Goal: Find specific page/section: Find specific page/section

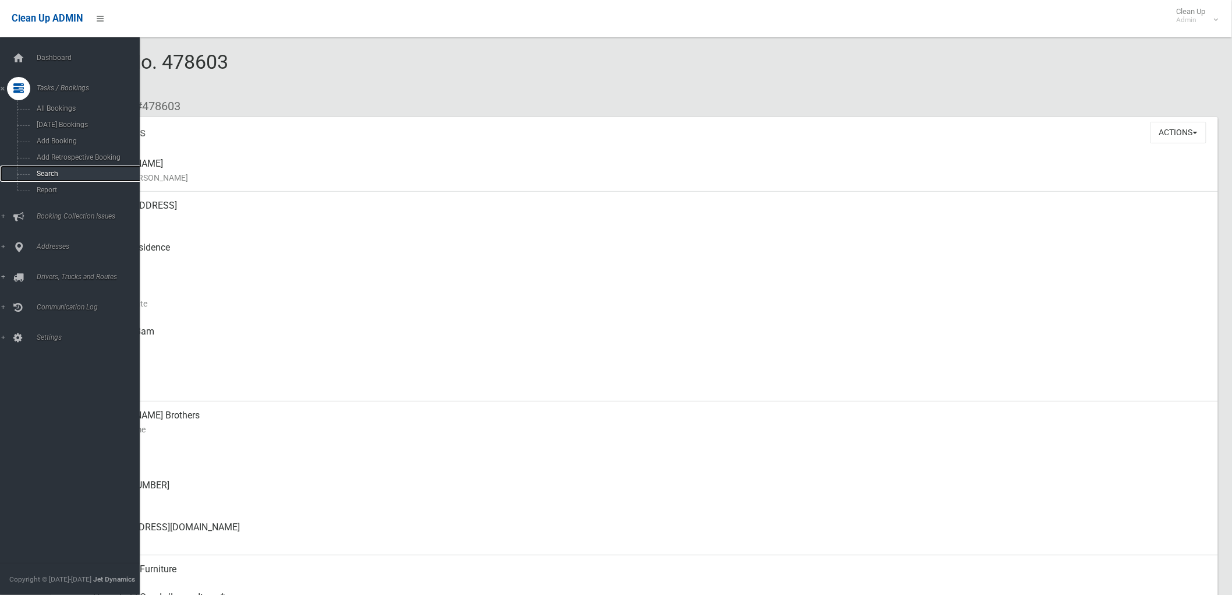
click at [42, 175] on span "Search" at bounding box center [86, 173] width 107 height 8
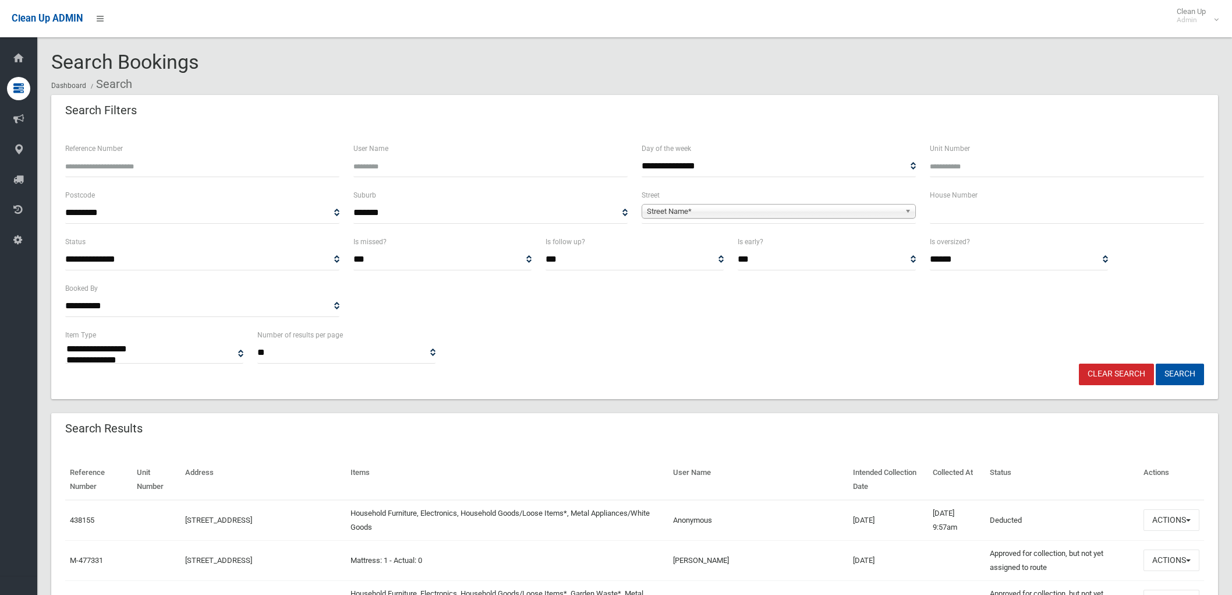
select select
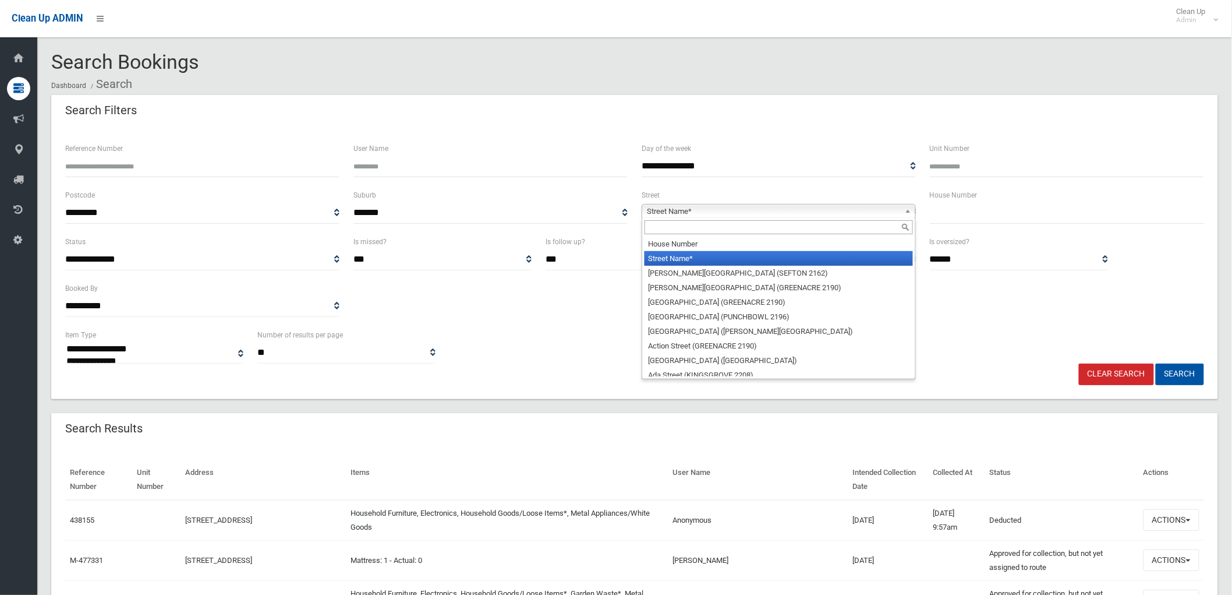
click at [689, 207] on span "Street Name*" at bounding box center [773, 211] width 253 height 14
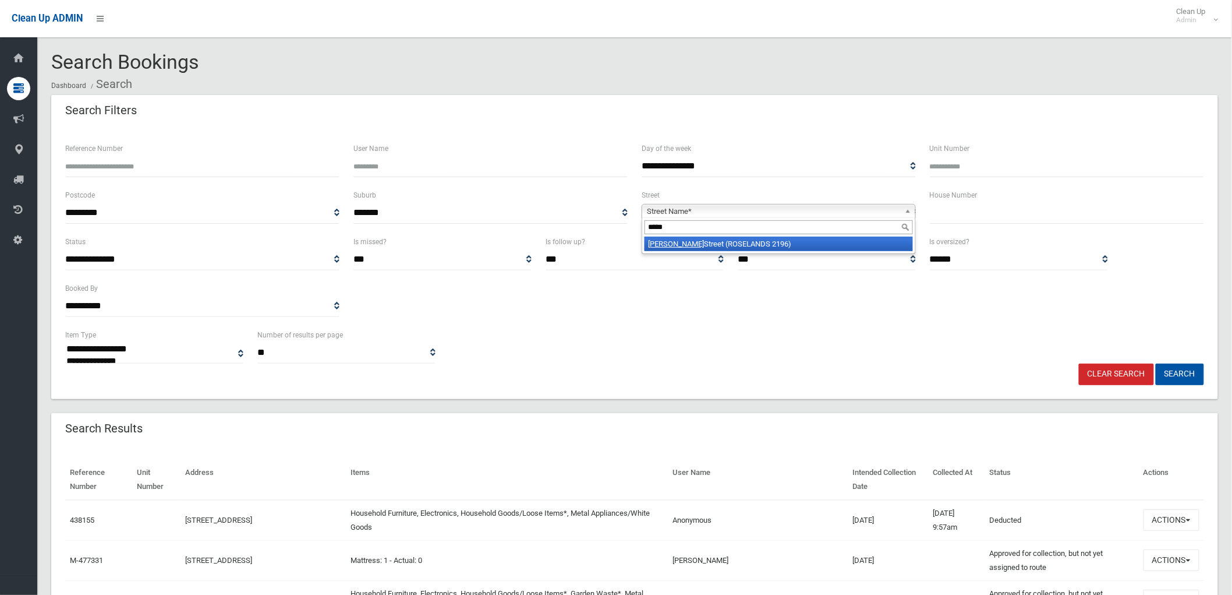
type input "*****"
click at [800, 243] on li "[PERSON_NAME][GEOGRAPHIC_DATA] (ROSELANDS 2196)" at bounding box center [779, 243] width 269 height 15
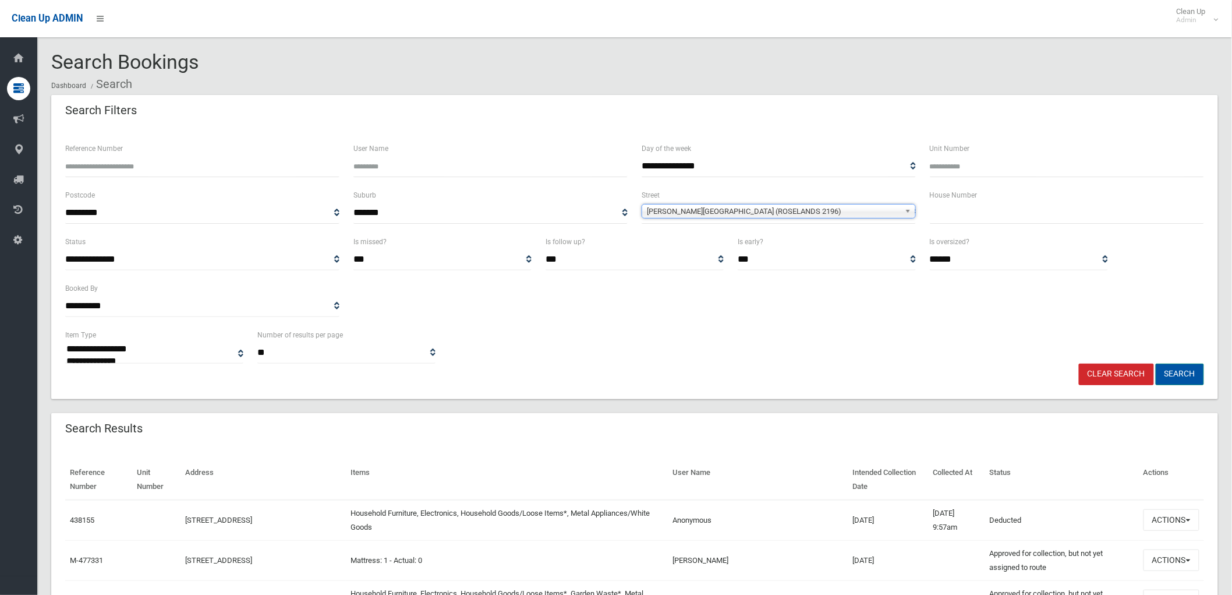
click at [1182, 376] on button "Search" at bounding box center [1180, 374] width 48 height 22
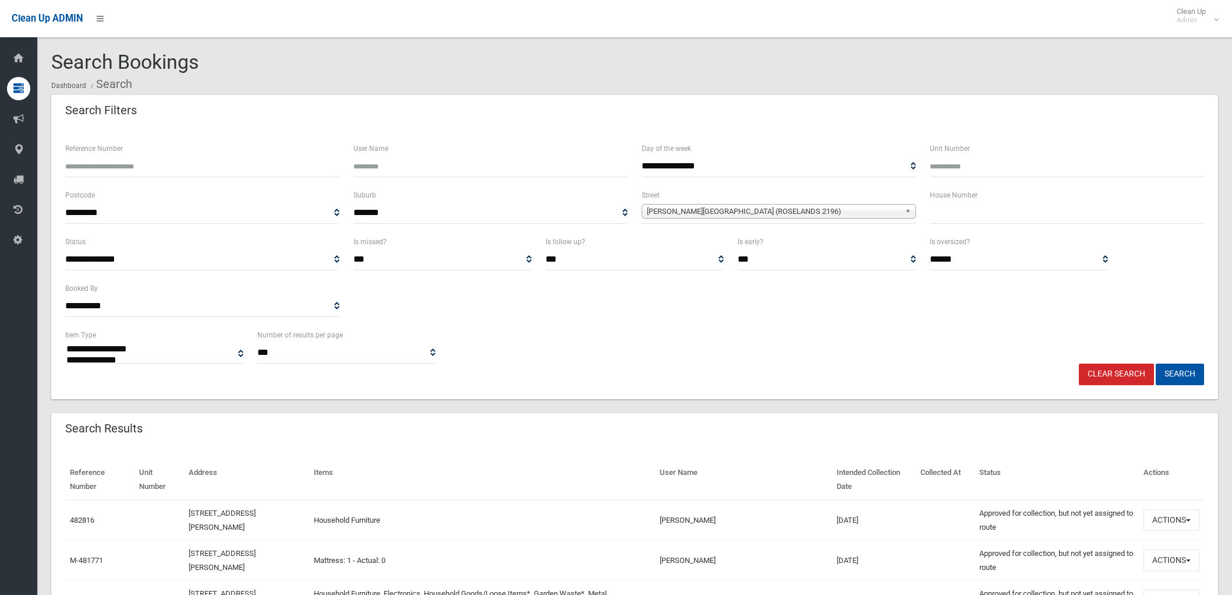
select select
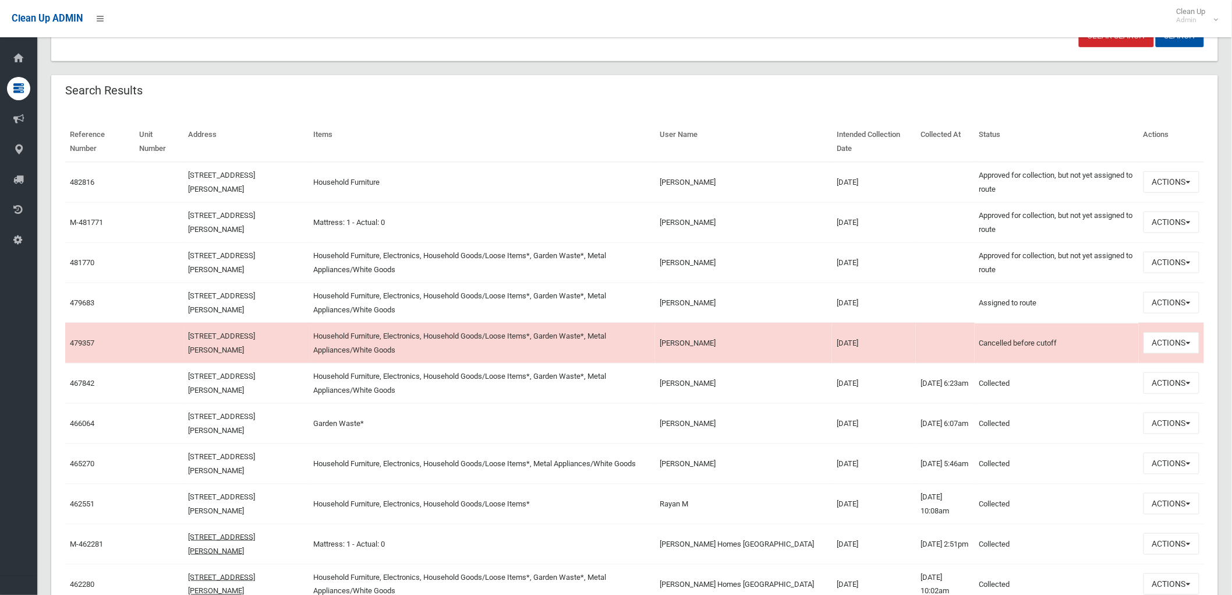
scroll to position [323, 0]
